Goal: Information Seeking & Learning: Learn about a topic

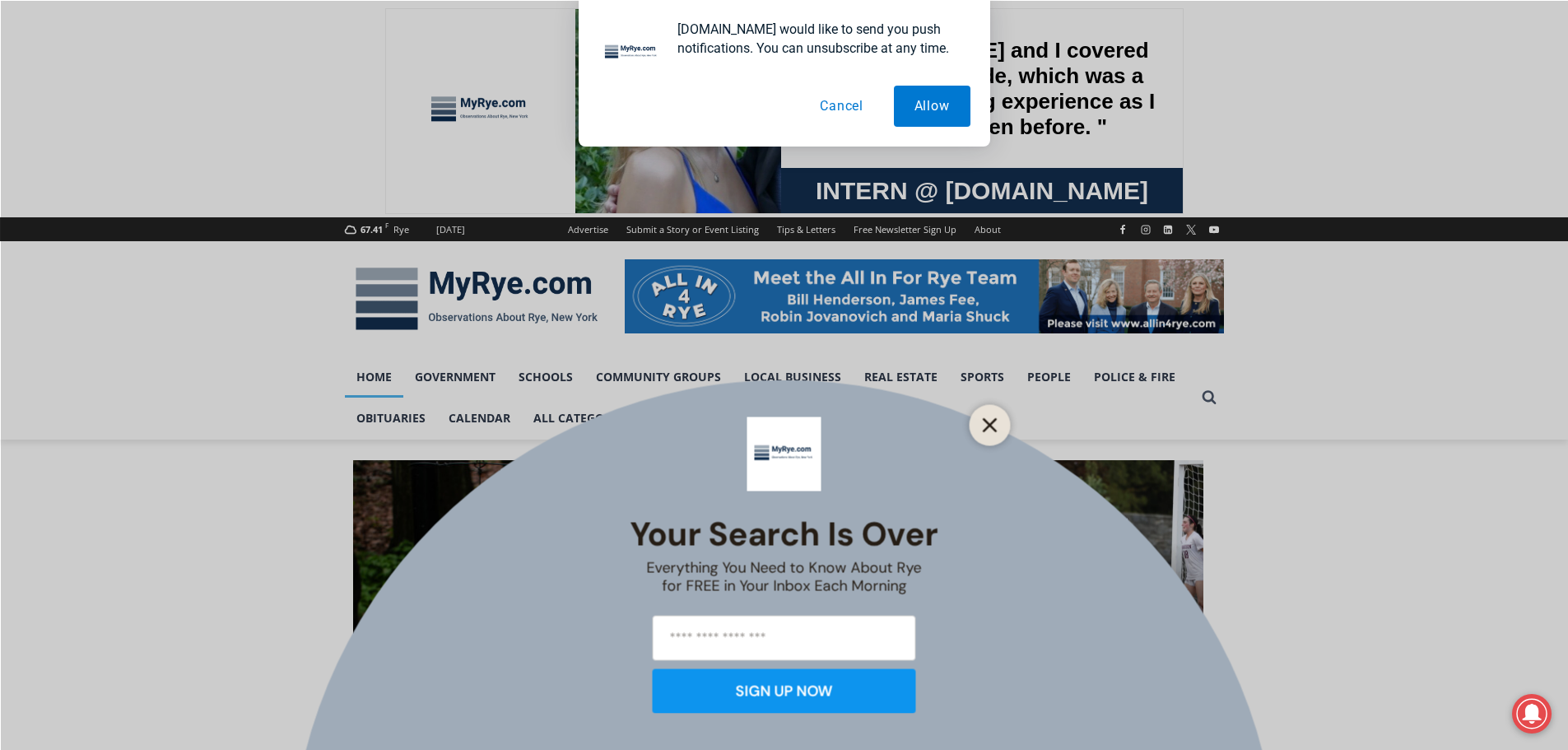
click at [998, 426] on button "Close" at bounding box center [990, 426] width 23 height 23
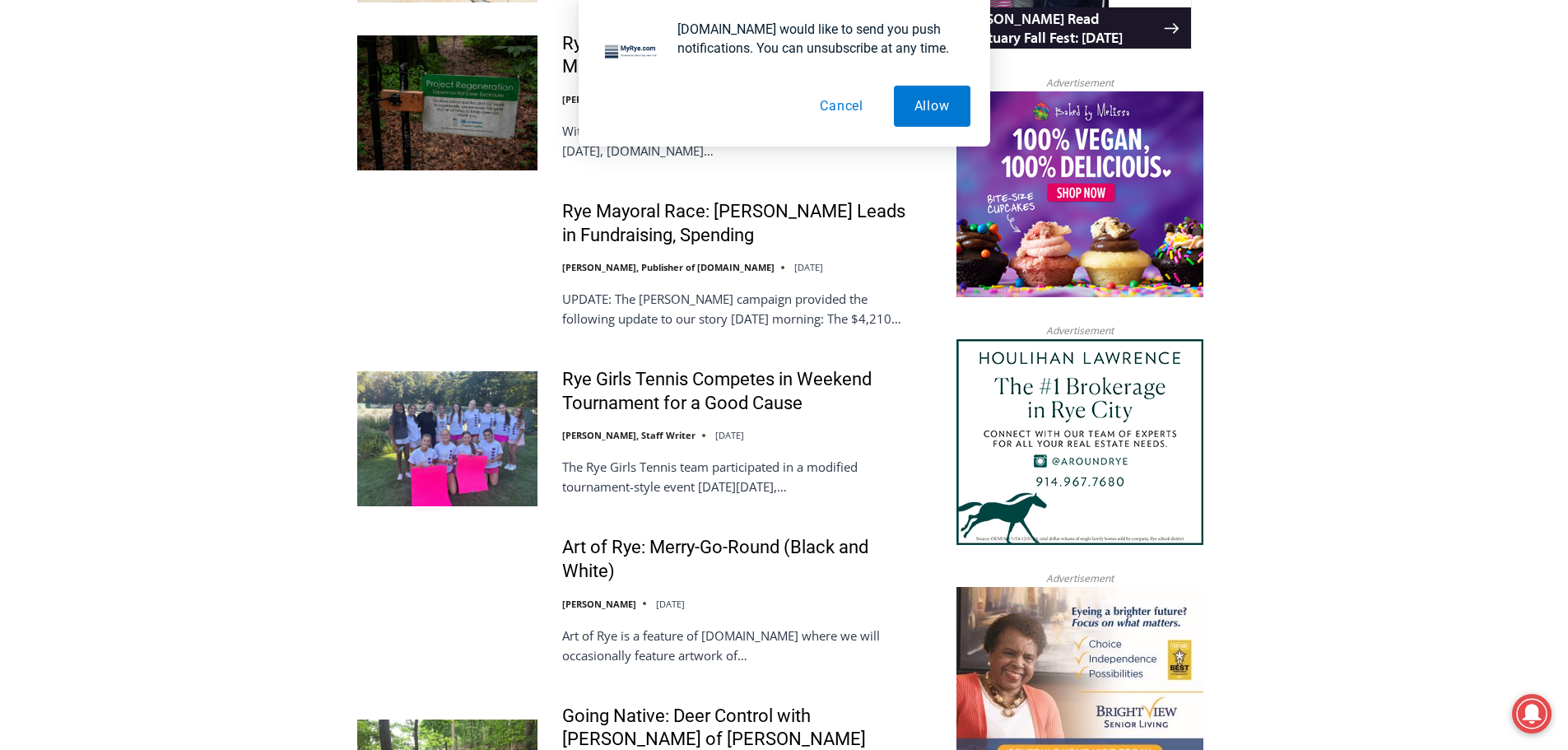
scroll to position [1695, 0]
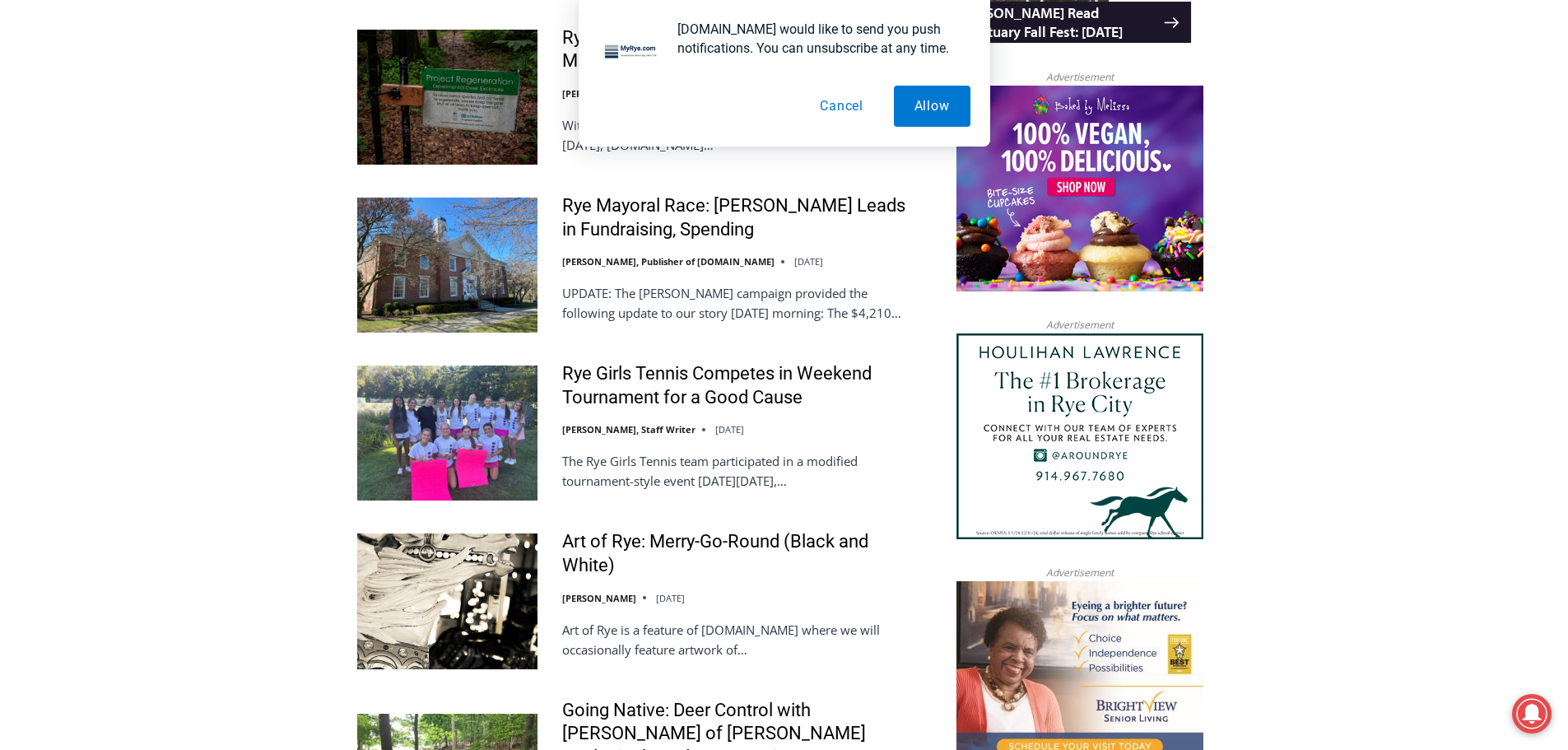
click at [837, 108] on button "Cancel" at bounding box center [841, 106] width 84 height 41
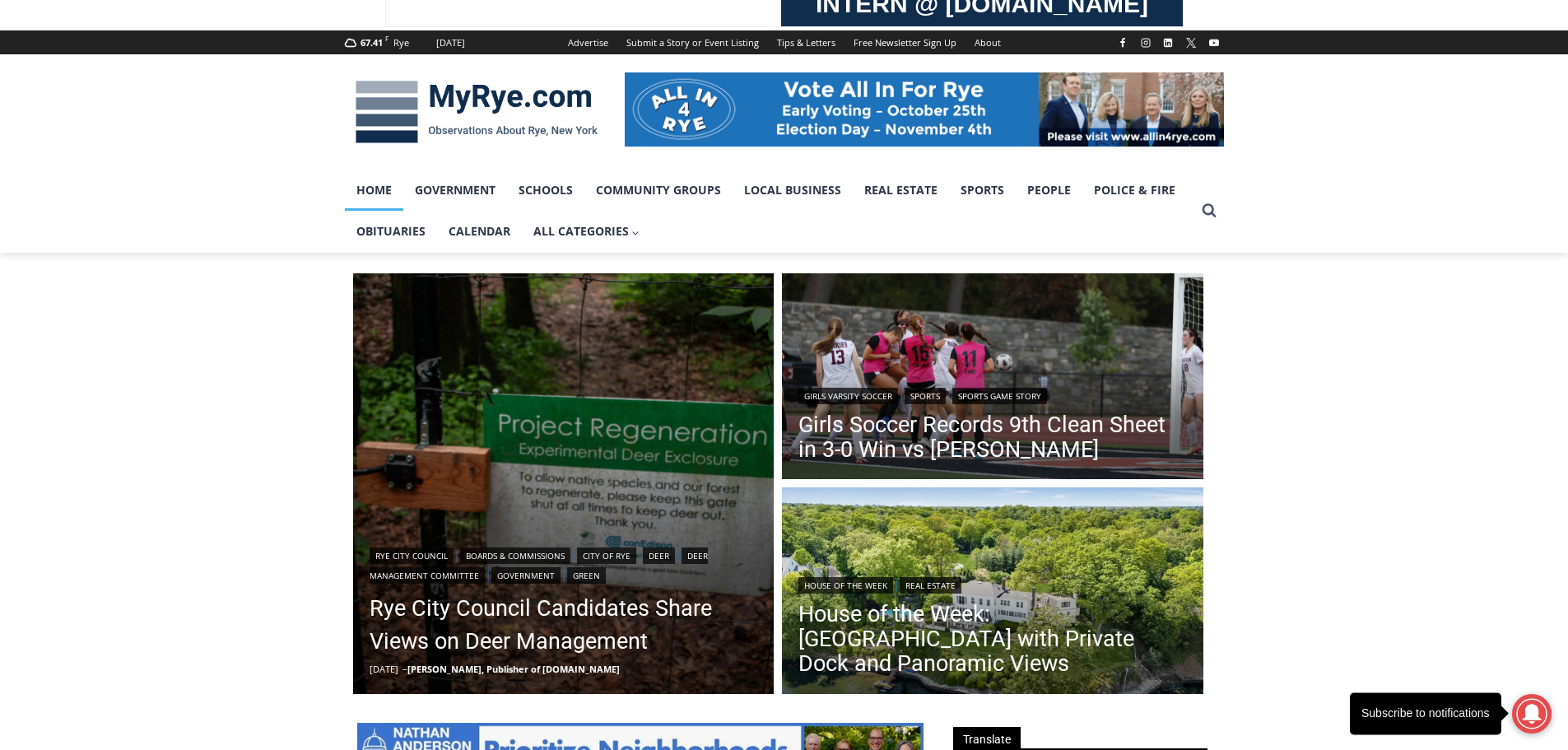
scroll to position [266, 0]
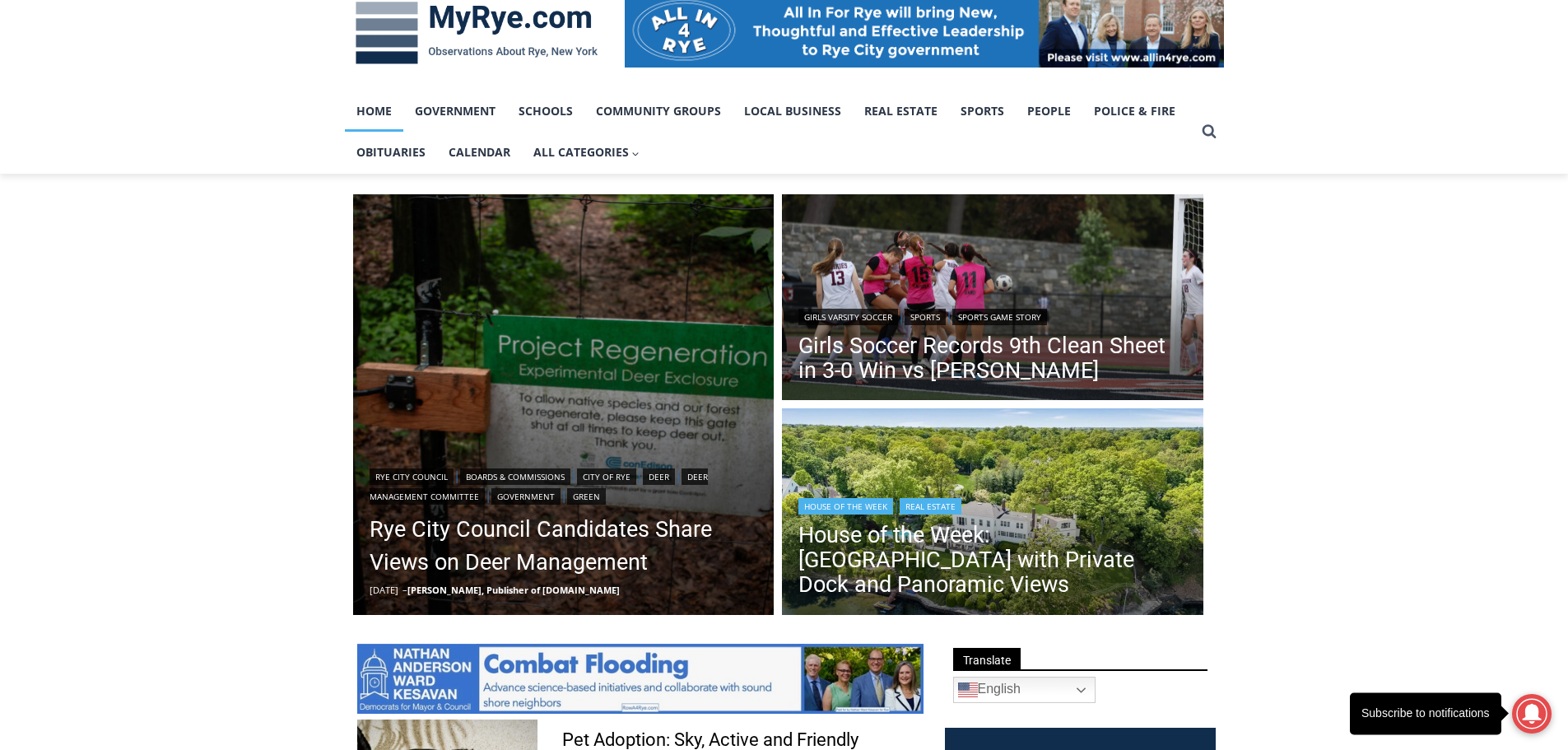
click at [1051, 506] on div "House of the Week | Real Estate" at bounding box center [992, 505] width 388 height 19
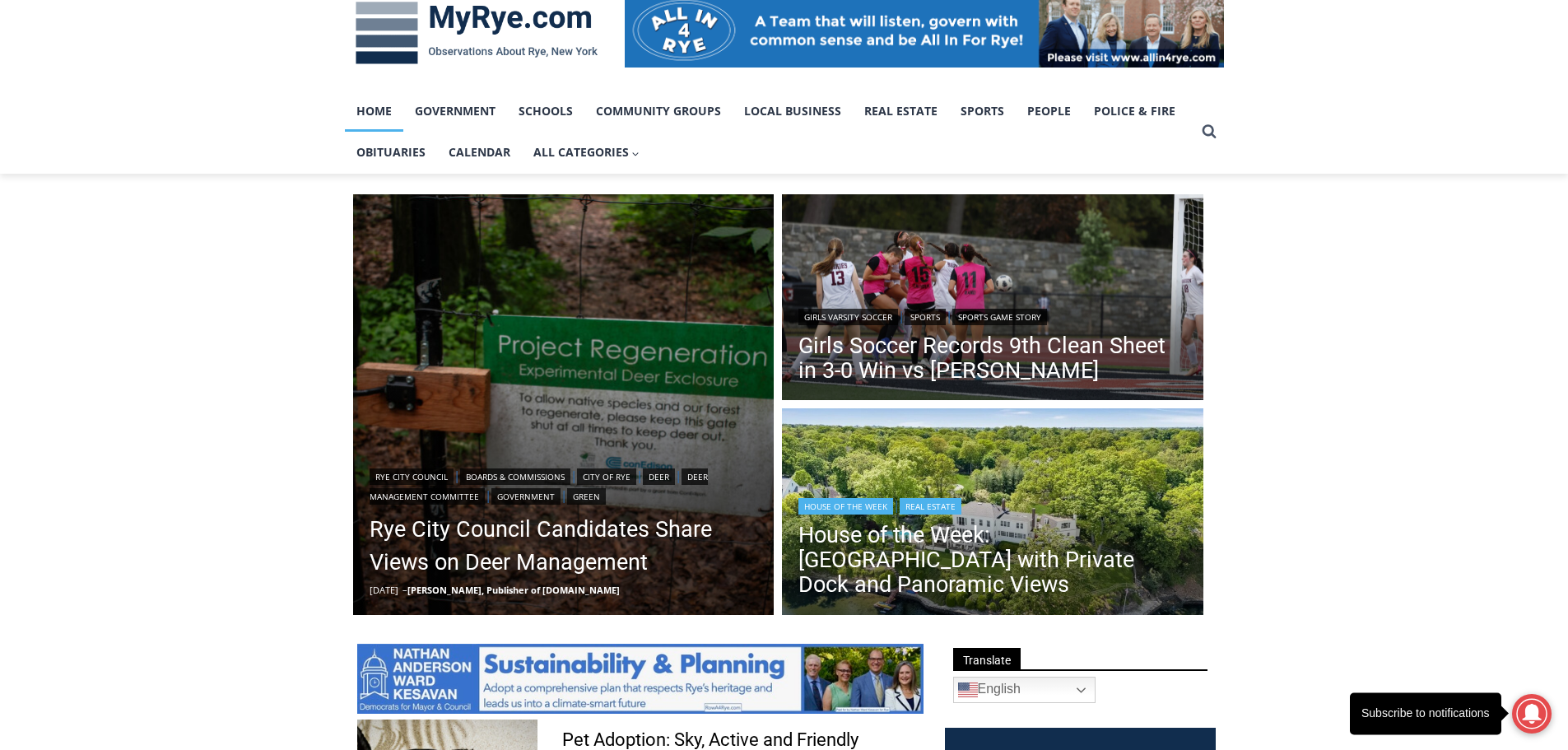
click at [868, 509] on link "House of the Week" at bounding box center [845, 506] width 94 height 17
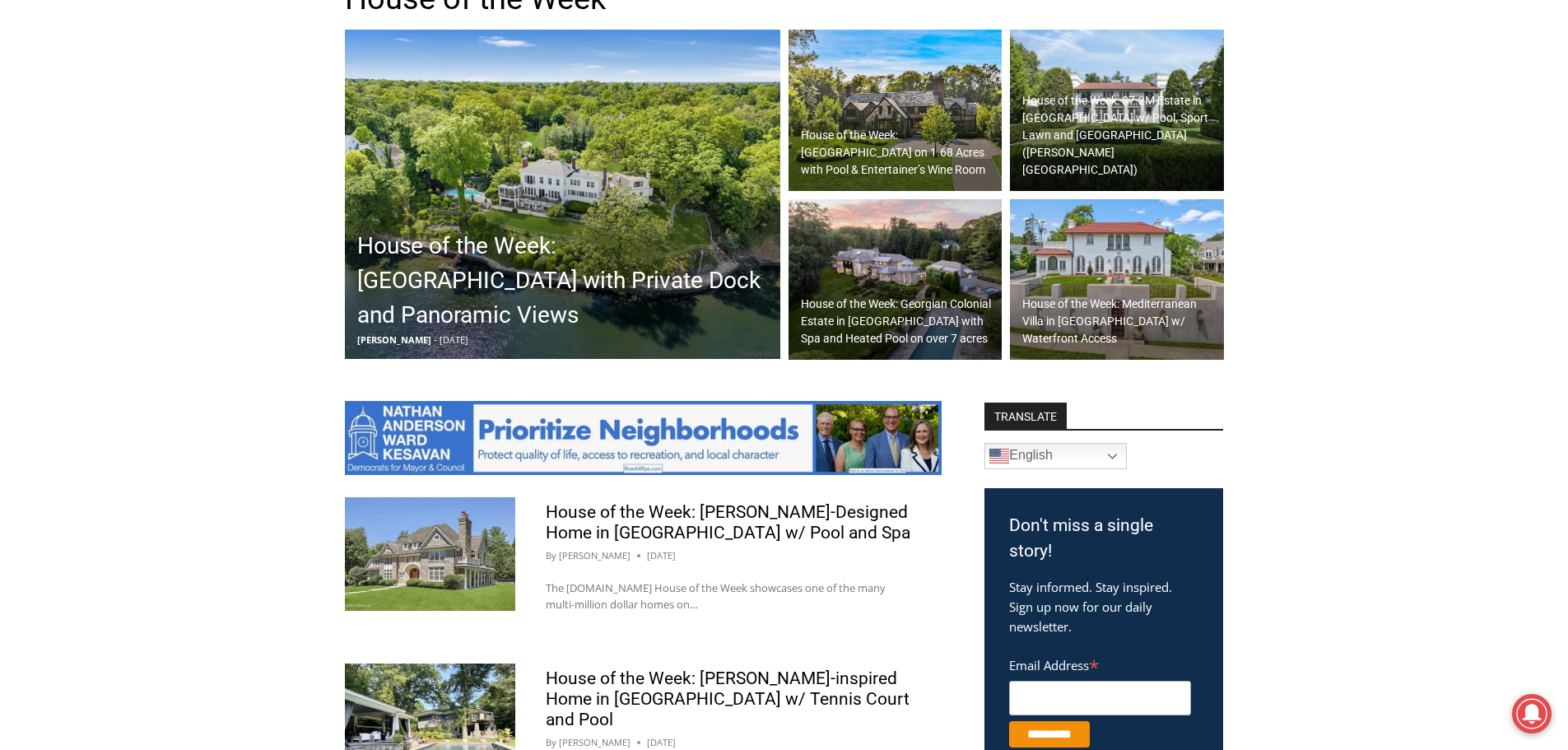
scroll to position [500, 0]
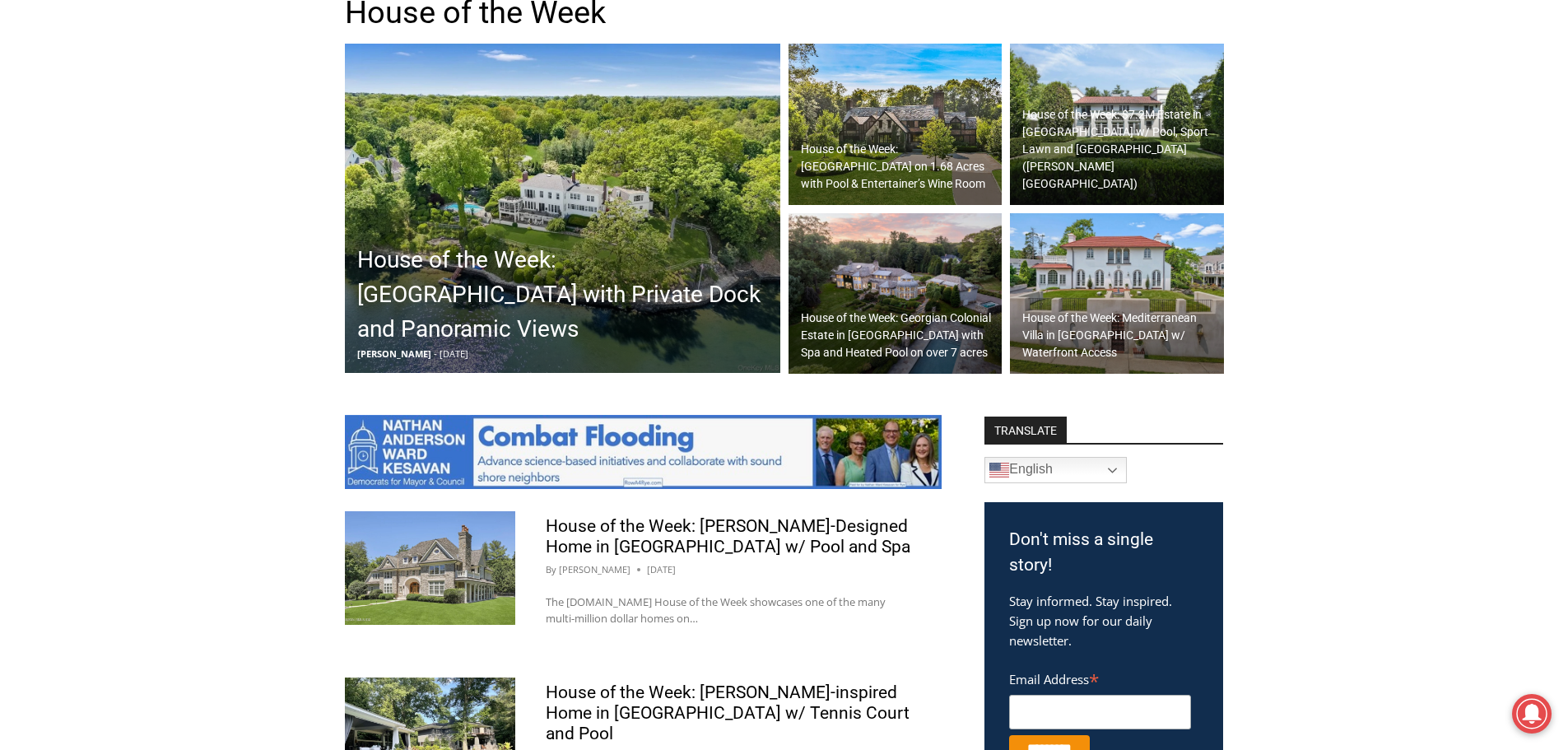
drag, startPoint x: 1575, startPoint y: 146, endPoint x: 1545, endPoint y: 249, distance: 107.3
click at [674, 316] on h2 "House of the Week: [GEOGRAPHIC_DATA] with Private Dock and Panoramic Views" at bounding box center [567, 294] width 419 height 104
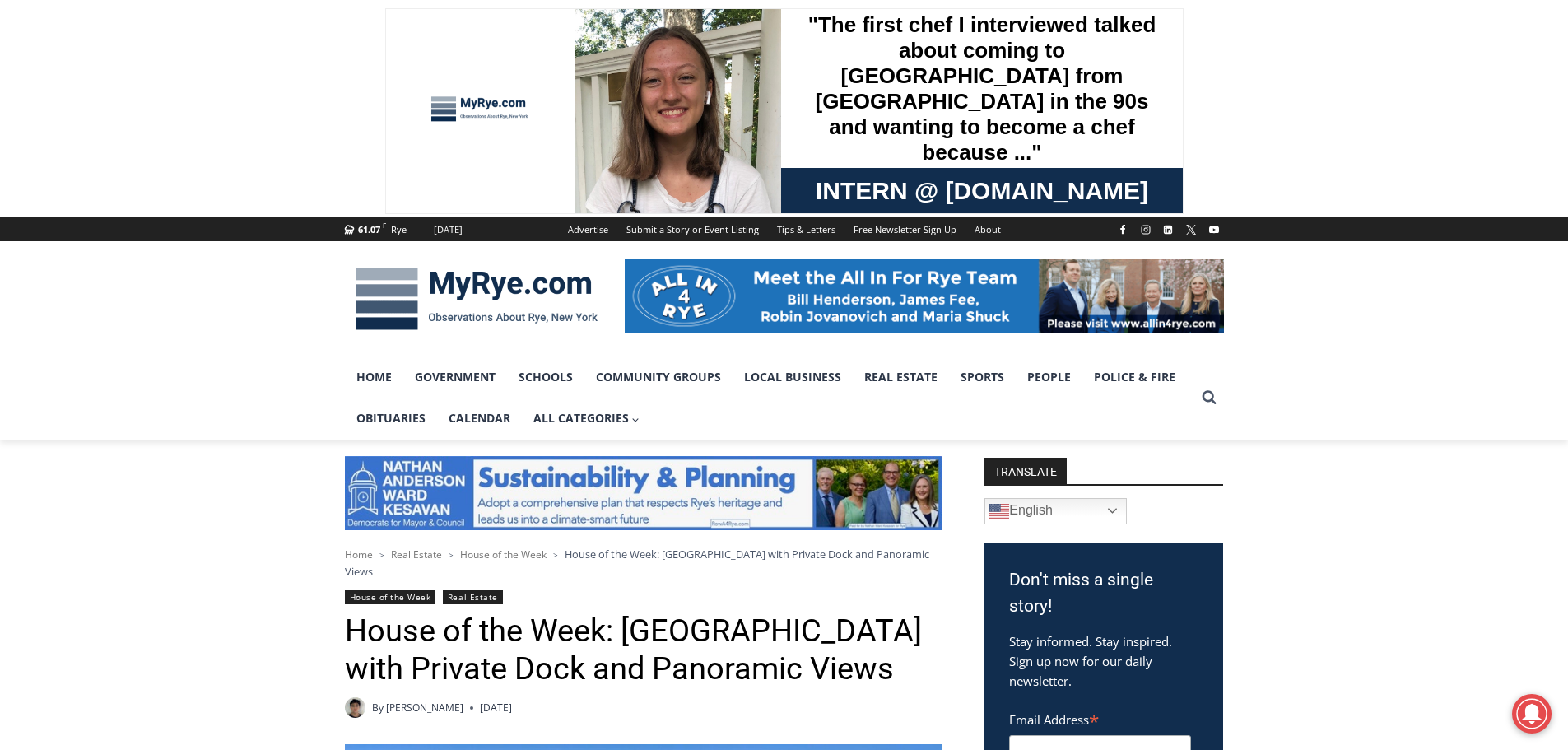
drag, startPoint x: 1571, startPoint y: 45, endPoint x: 1531, endPoint y: -100, distance: 150.4
